Goal: Use online tool/utility: Utilize a website feature to perform a specific function

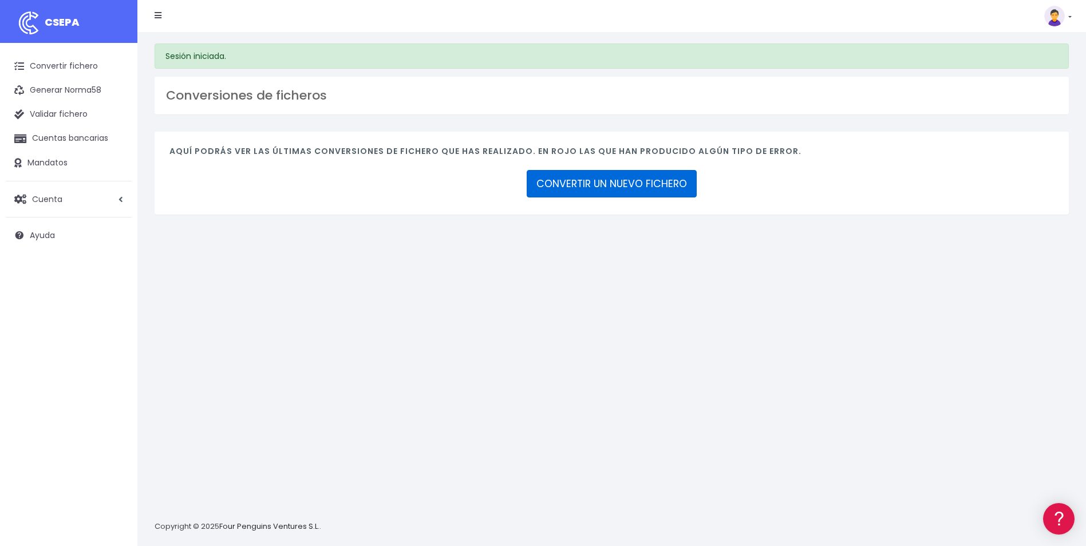
click at [640, 181] on link "CONVERTIR UN NUEVO FICHERO" at bounding box center [612, 183] width 170 height 27
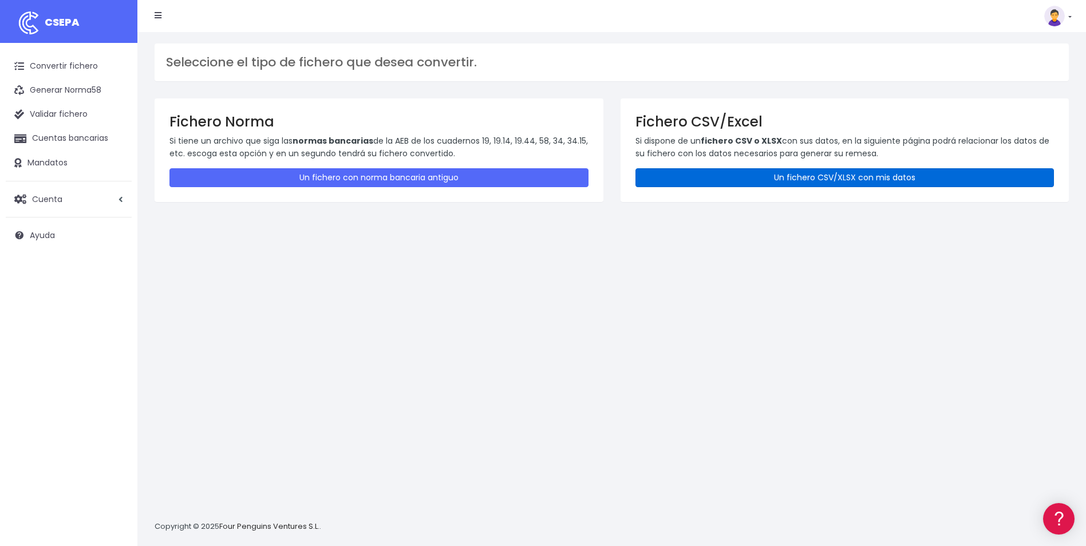
click at [785, 179] on link "Un fichero CSV/XLSX con mis datos" at bounding box center [844, 177] width 419 height 19
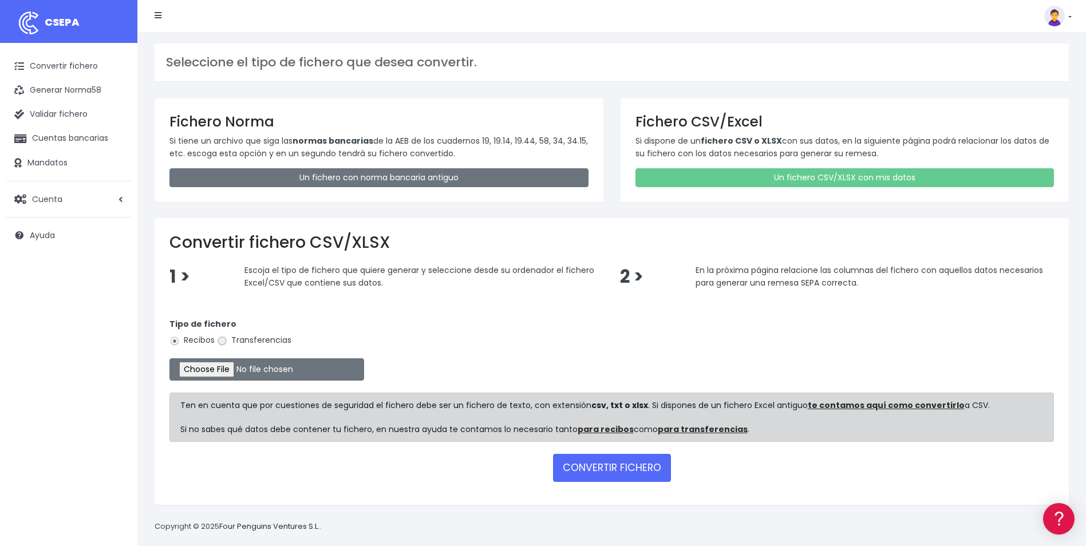
click at [224, 342] on input "Transferencias" at bounding box center [222, 341] width 10 height 10
radio input "true"
click at [223, 369] on input "file" at bounding box center [266, 369] width 195 height 22
type input "C:\fakepath\260825-COMPENSA 45.000.csv"
click at [574, 466] on button "CONVERTIR FICHERO" at bounding box center [612, 467] width 118 height 27
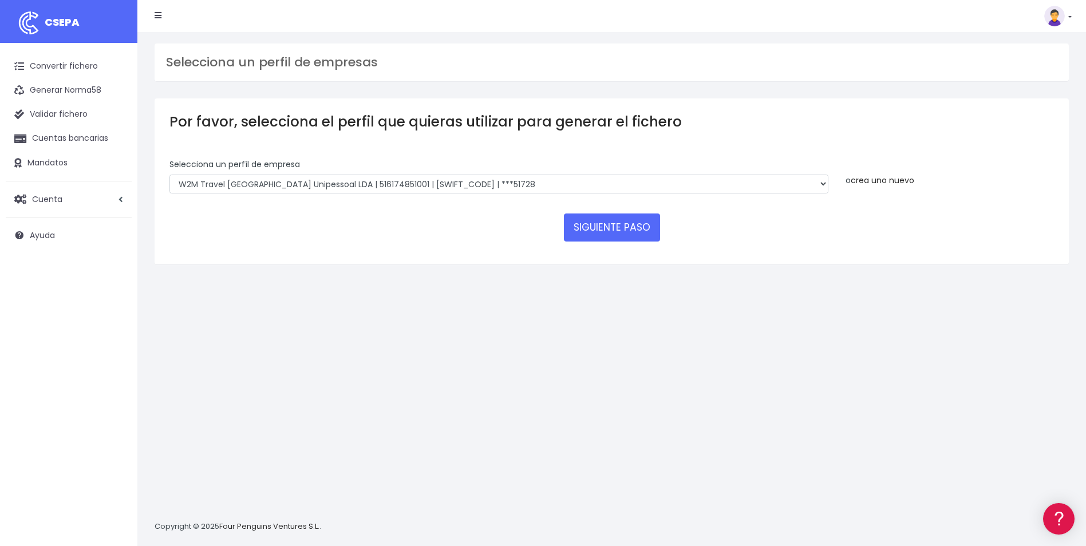
click at [908, 181] on link "crea uno nuevo" at bounding box center [882, 180] width 64 height 11
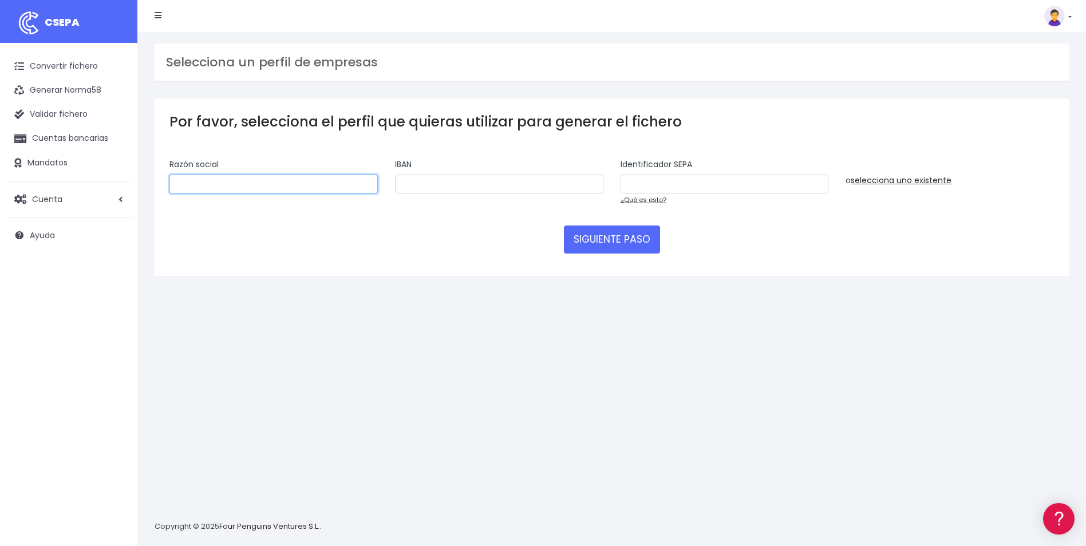
click at [354, 178] on input "text" at bounding box center [273, 184] width 208 height 19
type input "World 2 Meet, S.L.U."
click at [442, 189] on input "text" at bounding box center [499, 184] width 208 height 19
click at [453, 177] on input "text" at bounding box center [499, 184] width 208 height 19
paste input "ES3100815138660001207931"
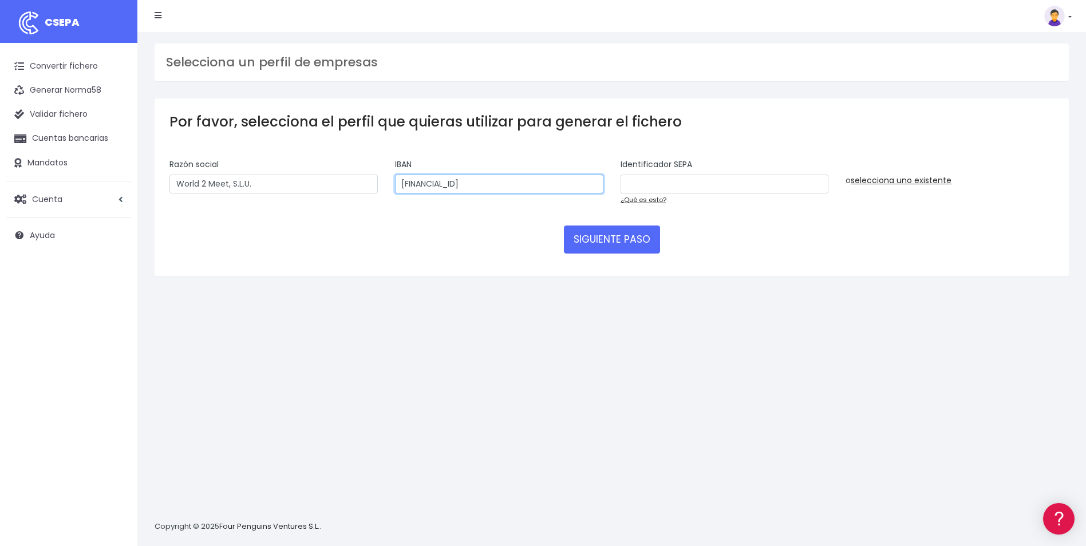
type input "ES3100815138660001207931"
click at [782, 184] on input "text" at bounding box center [724, 184] width 208 height 19
paste input "B62880992001"
type input "B62880992001"
click at [603, 242] on button "SIGUIENTE PASO" at bounding box center [612, 238] width 96 height 27
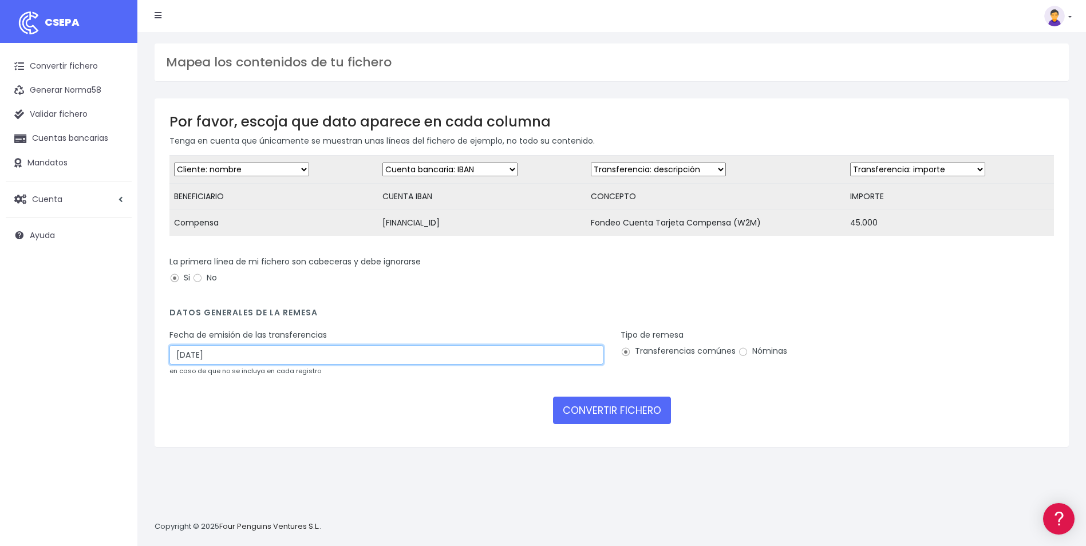
click at [353, 361] on input "28/08/2025" at bounding box center [386, 354] width 434 height 19
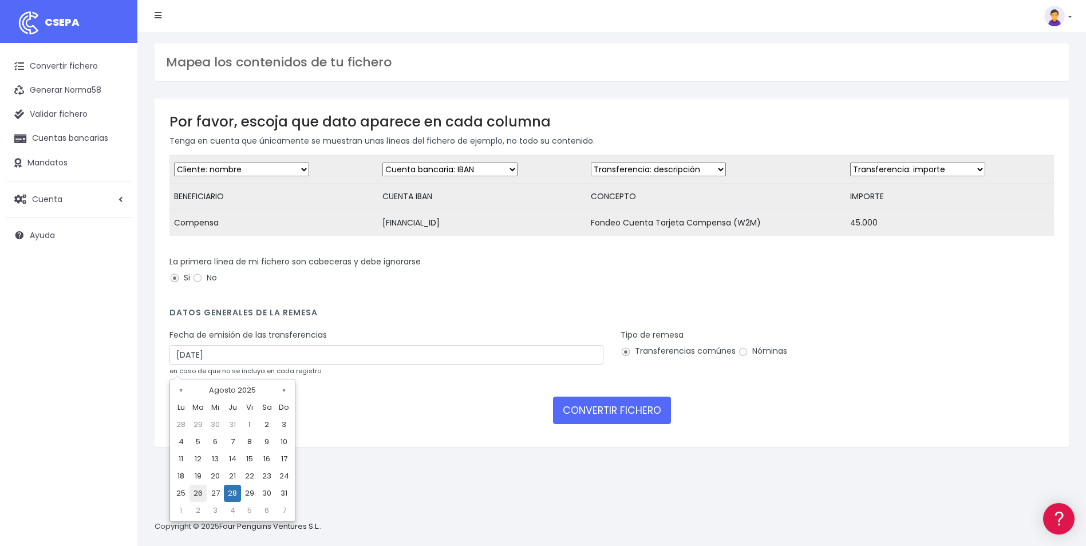
click at [198, 496] on td "26" at bounding box center [197, 493] width 17 height 17
type input "26/08/2025"
click at [615, 172] on select "Desechar campo Cliente: nombre Cliente: DNI Cliente: Email Cliente: referencia …" at bounding box center [658, 170] width 135 height 14
click at [591, 163] on select "Desechar campo Cliente: nombre Cliente: DNI Cliente: Email Cliente: referencia …" at bounding box center [658, 170] width 135 height 14
click at [652, 169] on select "Desechar campo Cliente: nombre Cliente: DNI Cliente: Email Cliente: referencia …" at bounding box center [658, 170] width 135 height 14
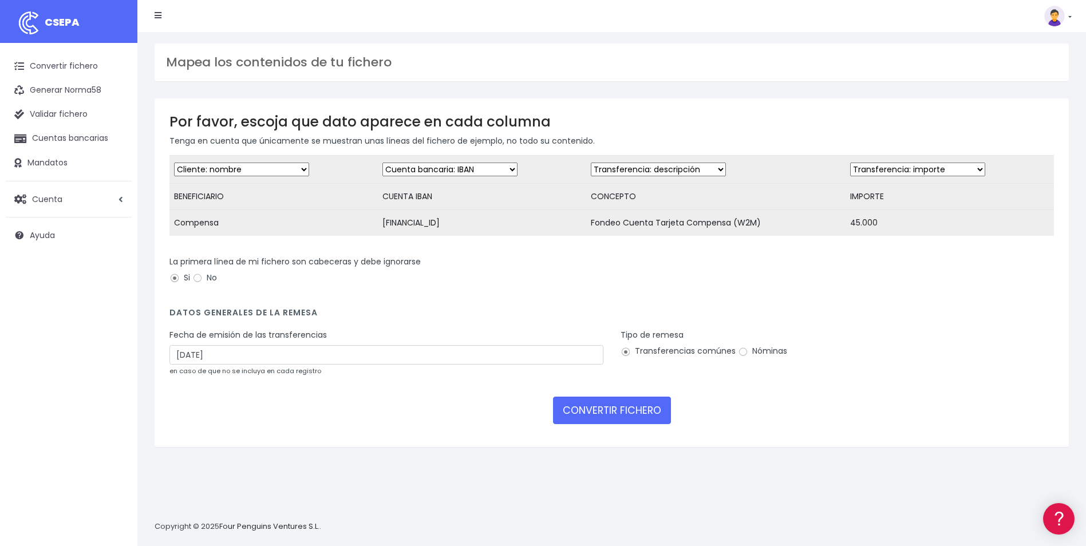
click at [652, 169] on select "Desechar campo Cliente: nombre Cliente: DNI Cliente: Email Cliente: referencia …" at bounding box center [658, 170] width 135 height 14
click at [268, 171] on select "Desechar campo Cliente: nombre Cliente: DNI Cliente: Email Cliente: referencia …" at bounding box center [241, 170] width 135 height 14
click at [407, 172] on select "Desechar campo Cliente: nombre Cliente: DNI Cliente: Email Cliente: referencia …" at bounding box center [449, 170] width 135 height 14
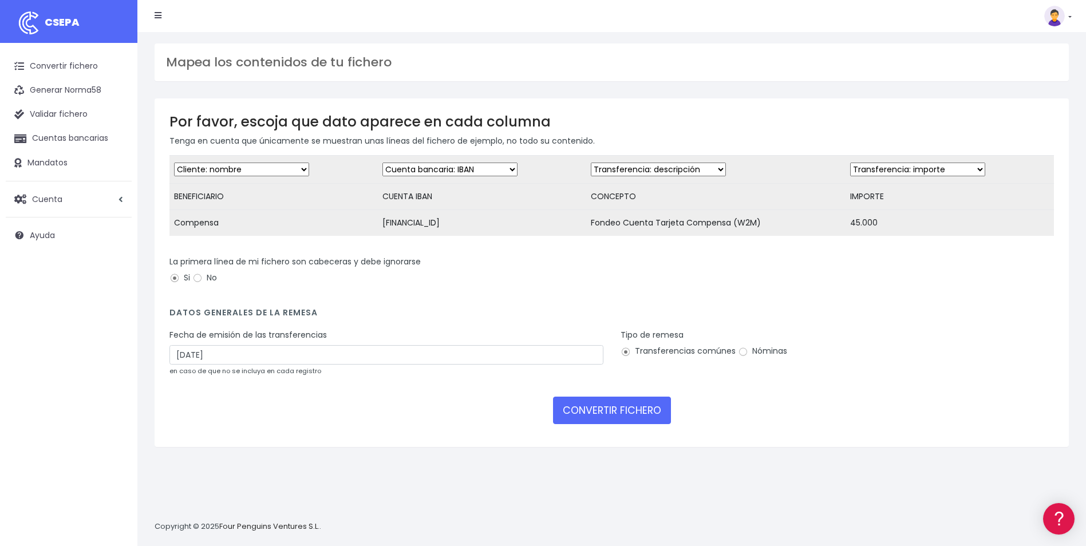
click at [636, 175] on select "Desechar campo Cliente: nombre Cliente: DNI Cliente: Email Cliente: referencia …" at bounding box center [658, 170] width 135 height 14
click at [932, 172] on select "Desechar campo Cliente: nombre Cliente: DNI Cliente: Email Cliente: referencia …" at bounding box center [917, 170] width 135 height 14
click at [850, 163] on select "Desechar campo Cliente: nombre Cliente: DNI Cliente: Email Cliente: referencia …" at bounding box center [917, 170] width 135 height 14
click at [618, 422] on button "CONVERTIR FICHERO" at bounding box center [612, 410] width 118 height 27
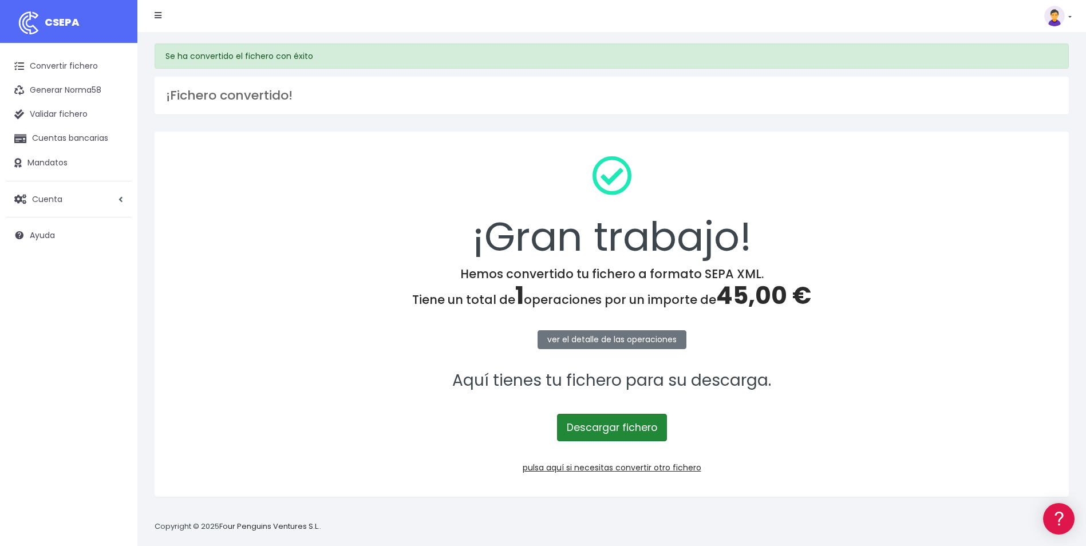
click at [636, 432] on link "Descargar fichero" at bounding box center [612, 427] width 110 height 27
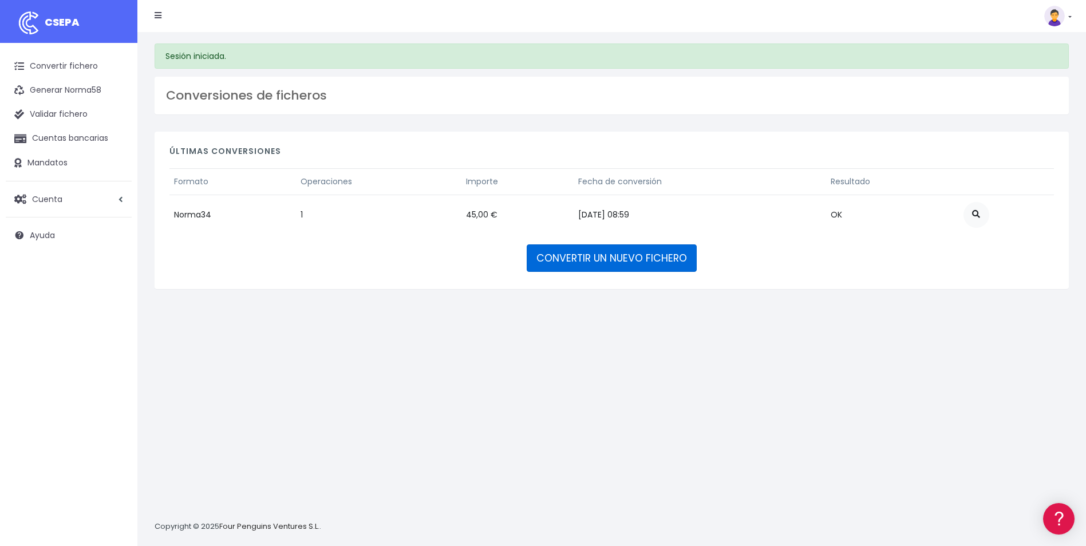
click at [555, 255] on link "CONVERTIR UN NUEVO FICHERO" at bounding box center [612, 257] width 170 height 27
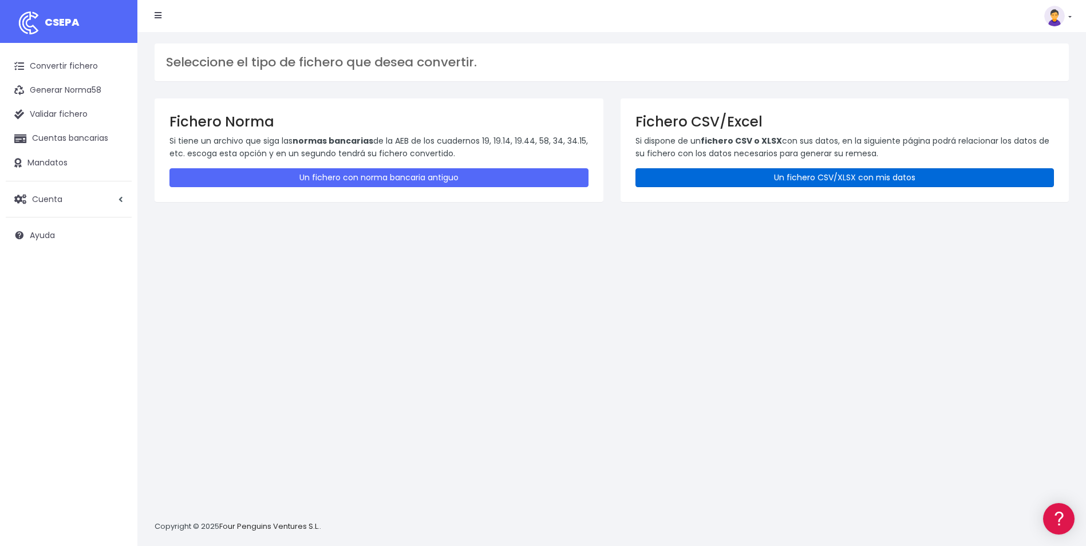
click at [671, 183] on link "Un fichero CSV/XLSX con mis datos" at bounding box center [844, 177] width 419 height 19
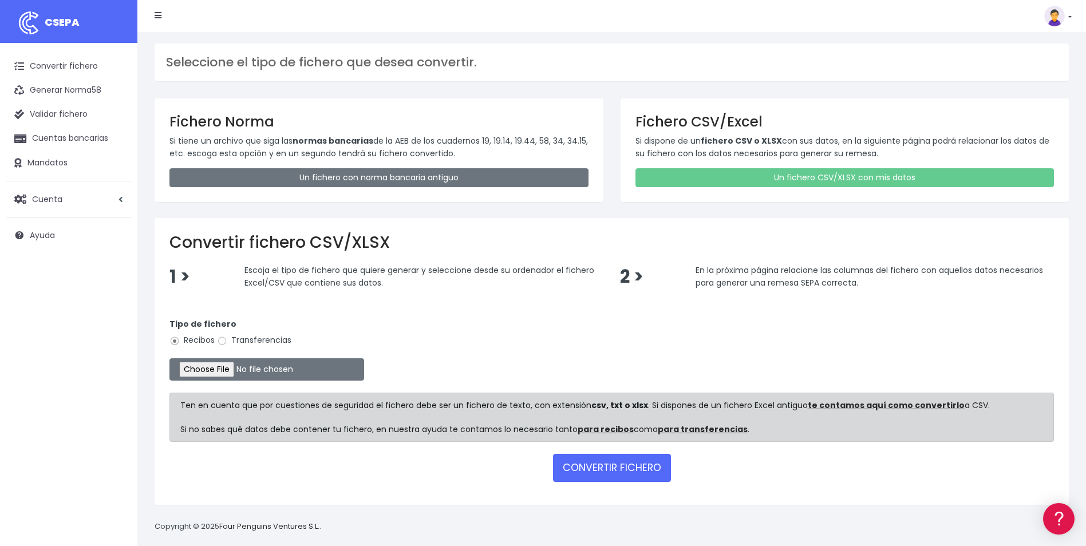
click at [228, 341] on label "Transferencias" at bounding box center [254, 340] width 74 height 12
click at [227, 341] on input "Transferencias" at bounding box center [222, 341] width 10 height 10
radio input "true"
click at [219, 370] on input "file" at bounding box center [266, 369] width 195 height 22
type input "C:\fakepath\260825-COMPENSA 45.000.csv"
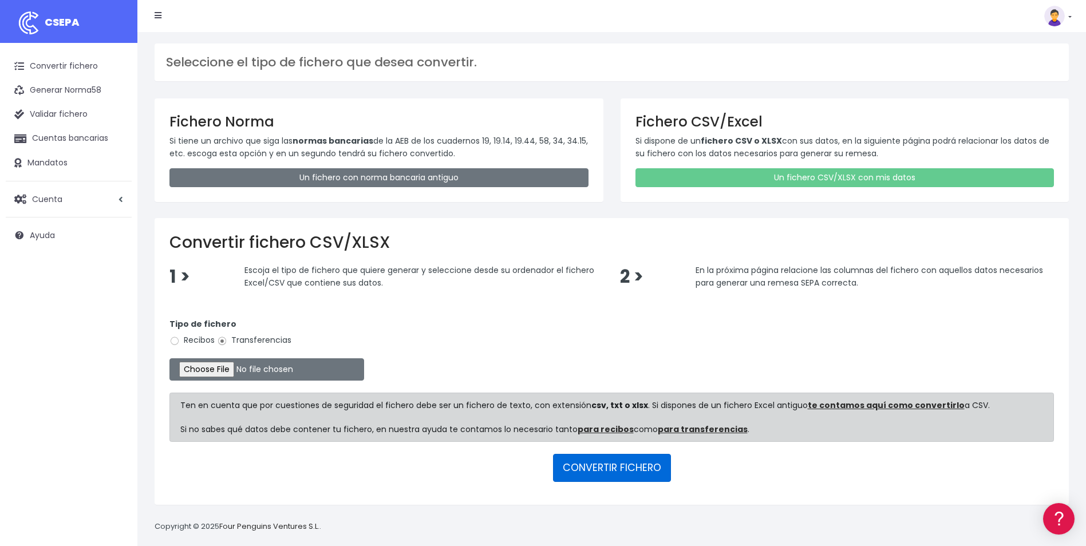
click at [596, 472] on button "CONVERTIR FICHERO" at bounding box center [612, 467] width 118 height 27
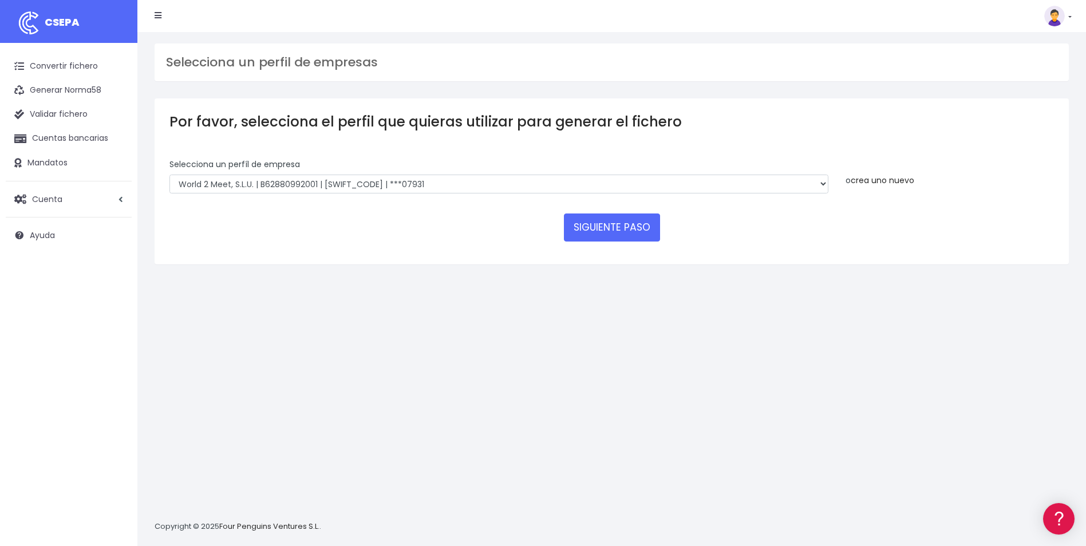
click at [859, 183] on link "crea uno nuevo" at bounding box center [882, 180] width 64 height 11
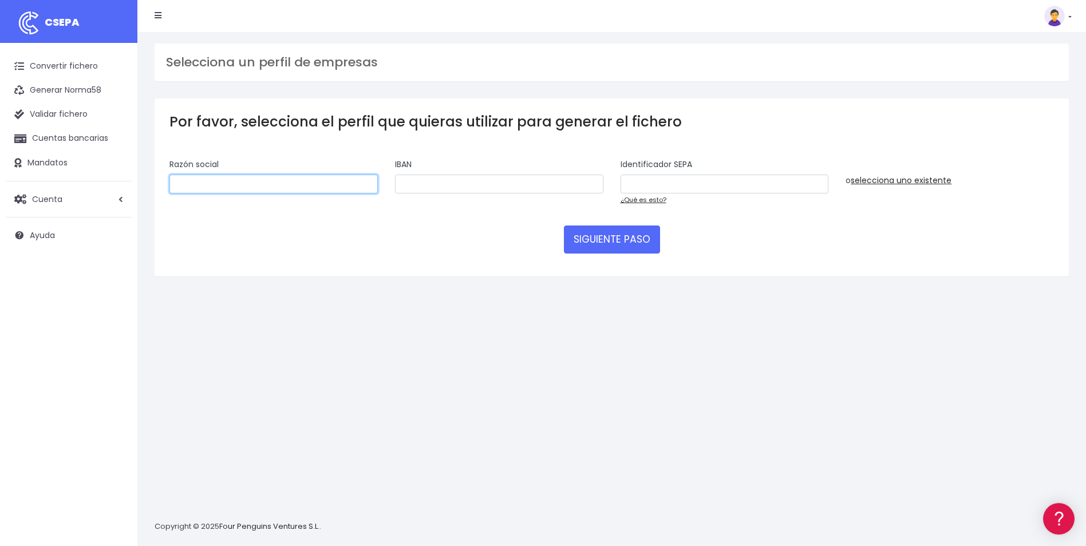
click at [185, 183] on input "text" at bounding box center [273, 184] width 208 height 19
paste input "World 2 Meet, S.L.U."
type input "World 2 Meet, S.L.U."
click at [468, 176] on input "text" at bounding box center [499, 184] width 208 height 19
paste input "ES3100815138660001207931"
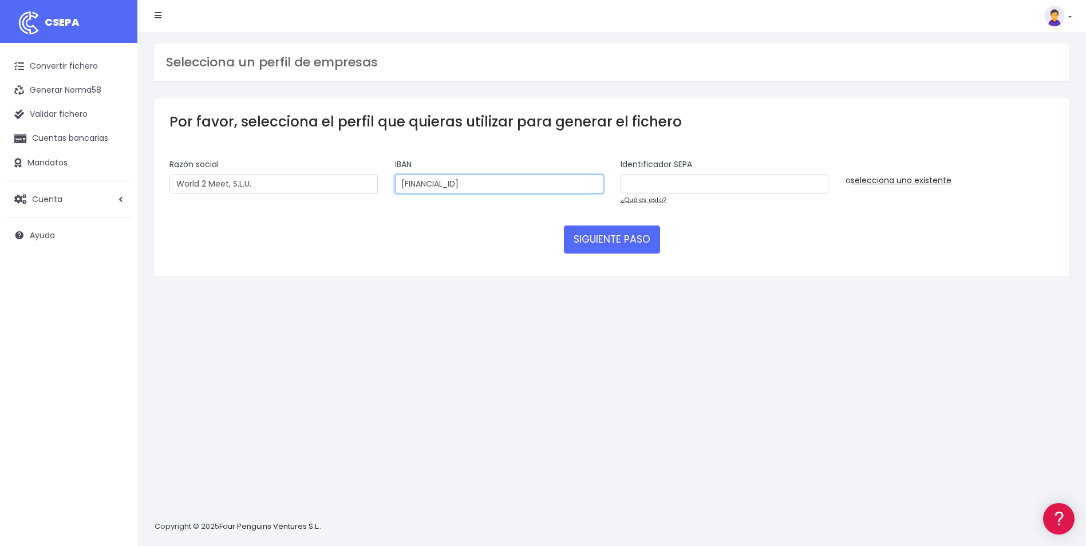
type input "ES3100815138660001207931"
click at [659, 180] on input "text" at bounding box center [724, 184] width 208 height 19
paste input "B62880992001"
type input "B62880992001"
click at [581, 246] on button "SIGUIENTE PASO" at bounding box center [612, 238] width 96 height 27
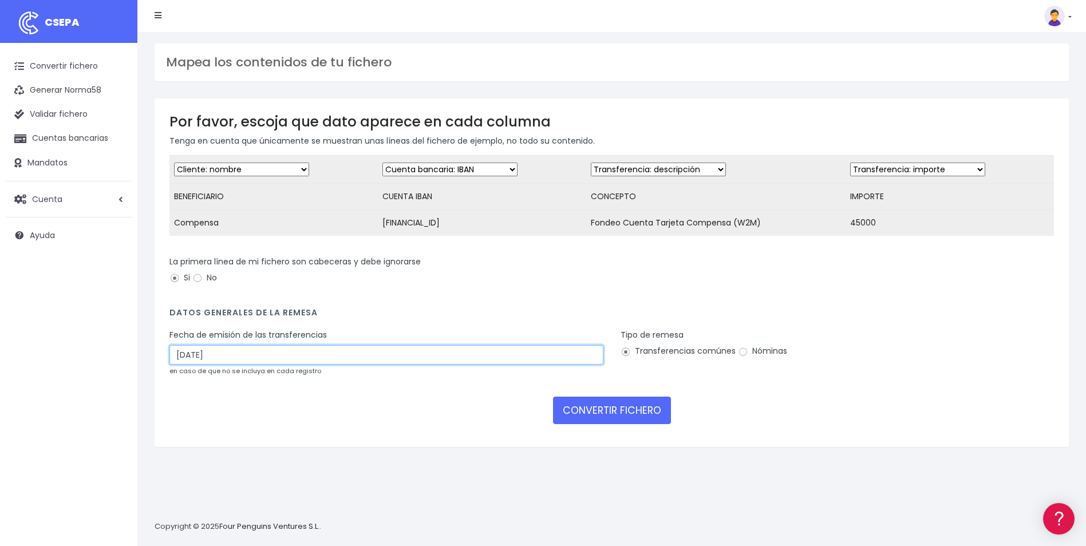
click at [565, 365] on input "28/08/2025" at bounding box center [386, 354] width 434 height 19
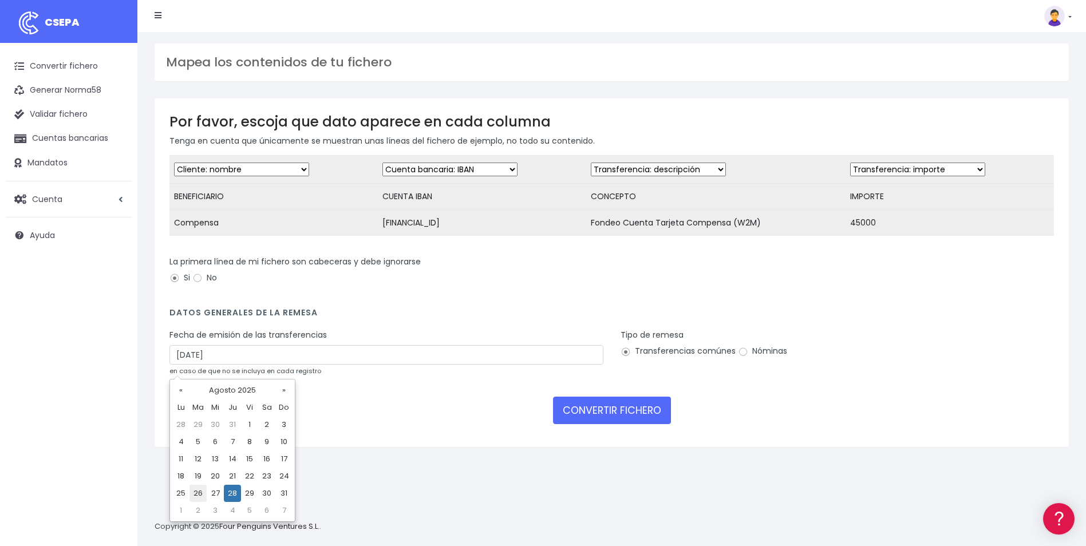
click at [205, 495] on td "26" at bounding box center [197, 493] width 17 height 17
type input "26/08/2025"
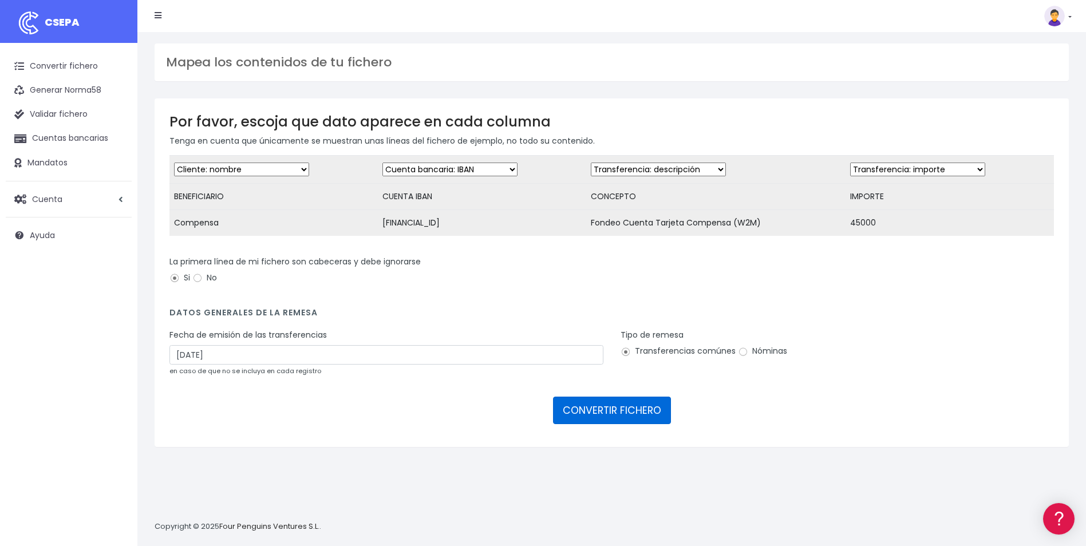
click at [630, 415] on button "CONVERTIR FICHERO" at bounding box center [612, 410] width 118 height 27
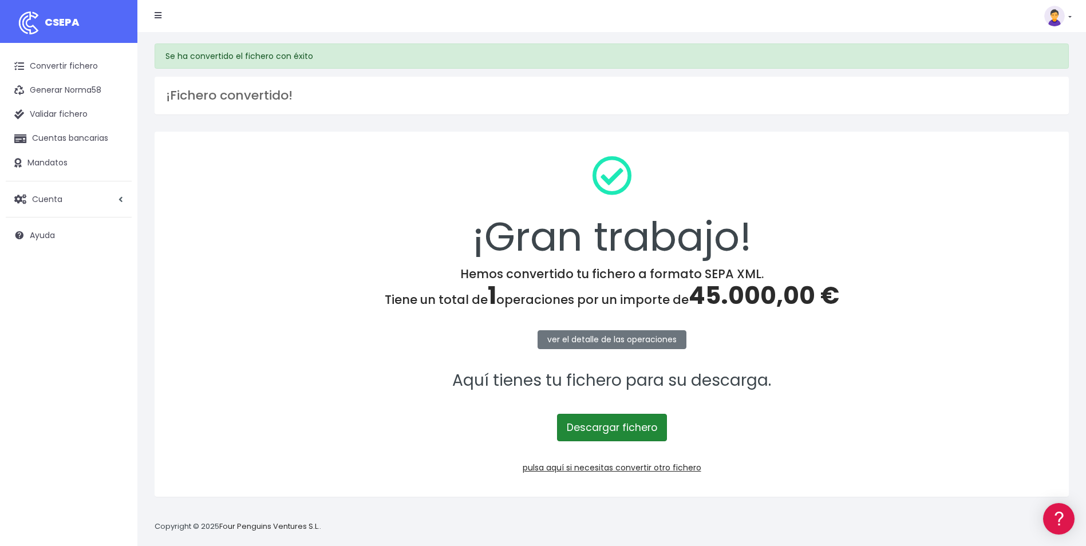
click at [630, 431] on link "Descargar fichero" at bounding box center [612, 427] width 110 height 27
